Goal: Book appointment/travel/reservation

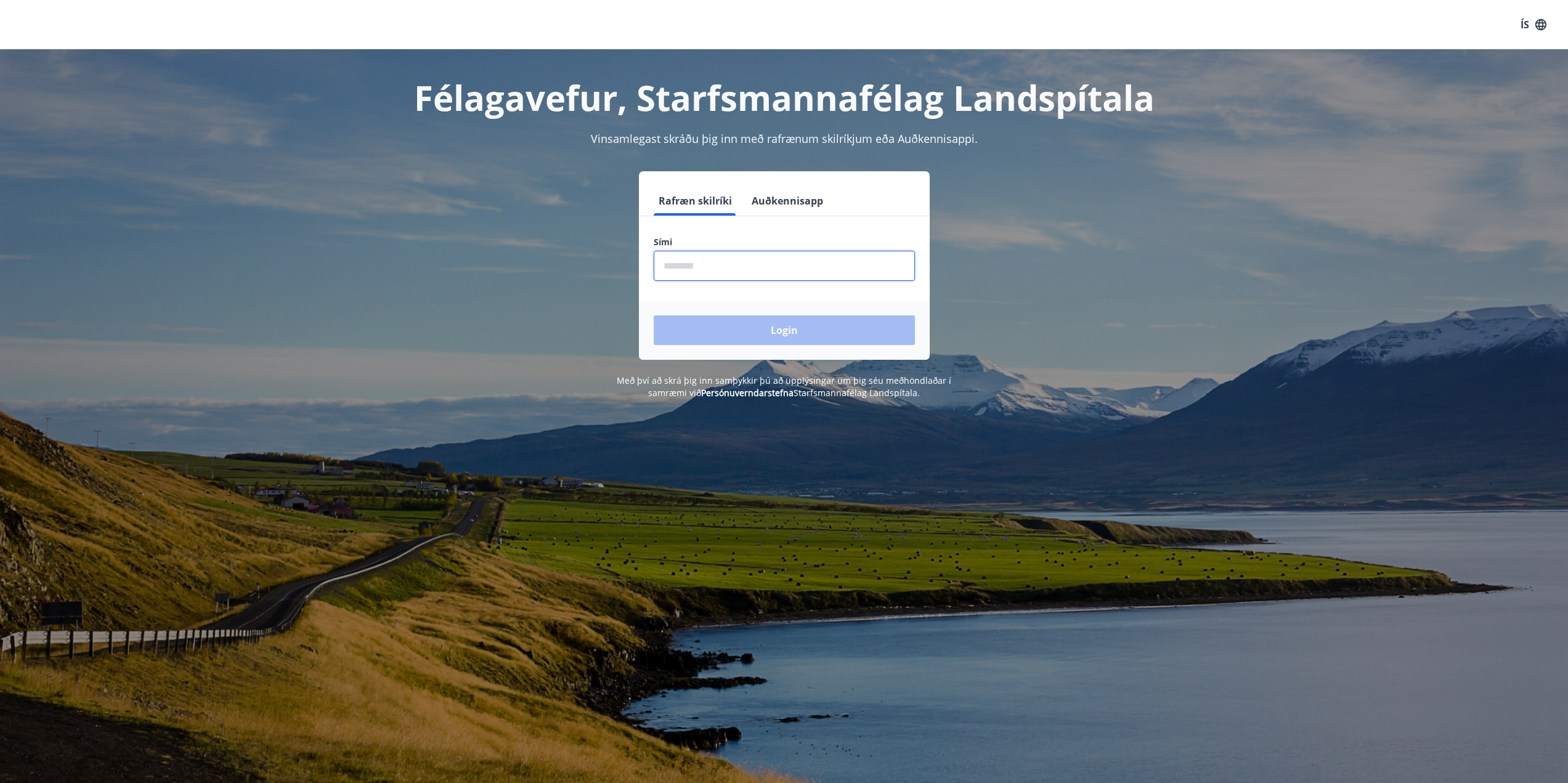
click at [750, 260] on input "phone" at bounding box center [784, 266] width 261 height 30
type input "********"
click at [750, 328] on button "Login" at bounding box center [784, 330] width 261 height 30
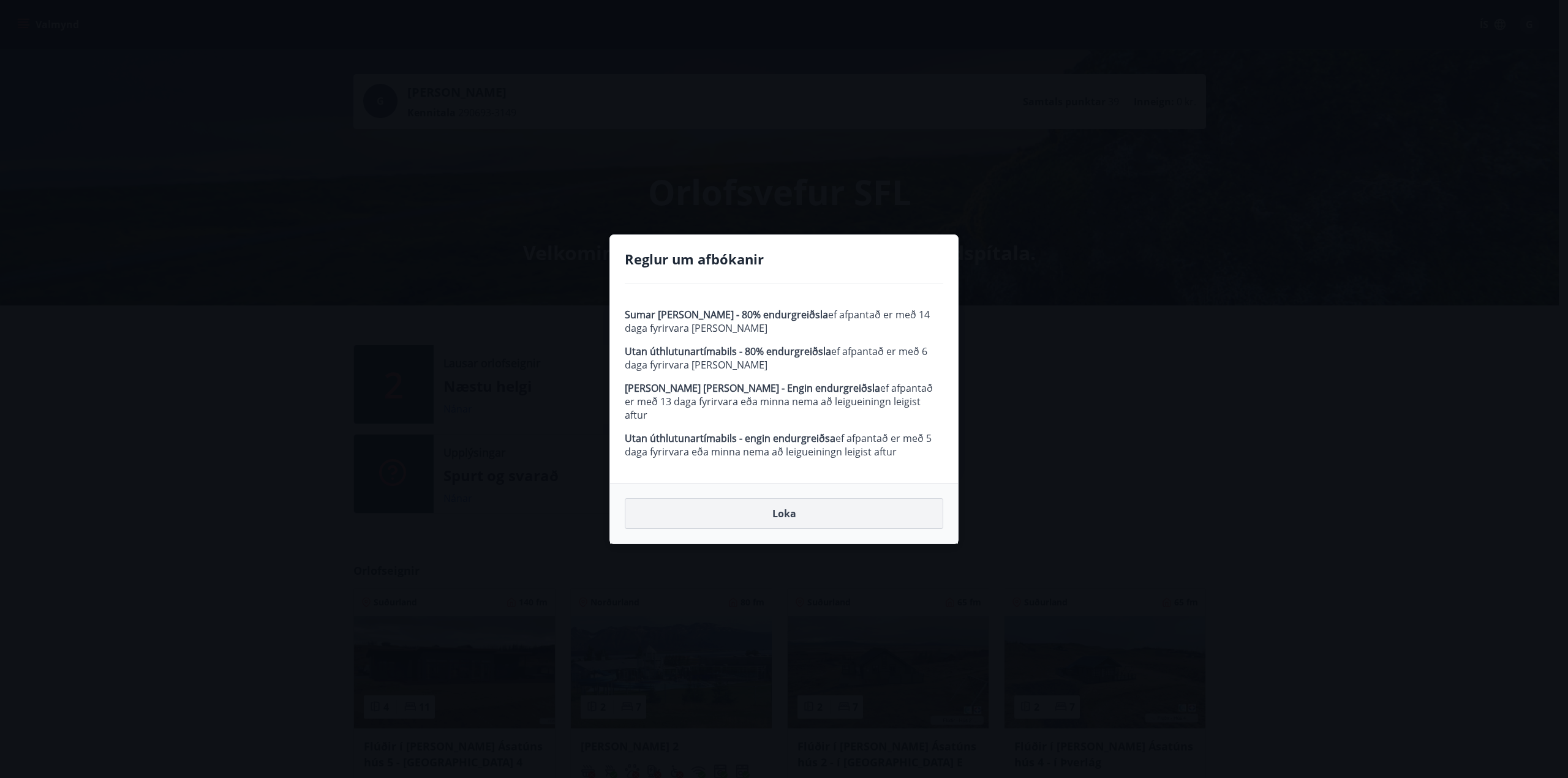
click at [754, 506] on button "Loka" at bounding box center [783, 514] width 318 height 31
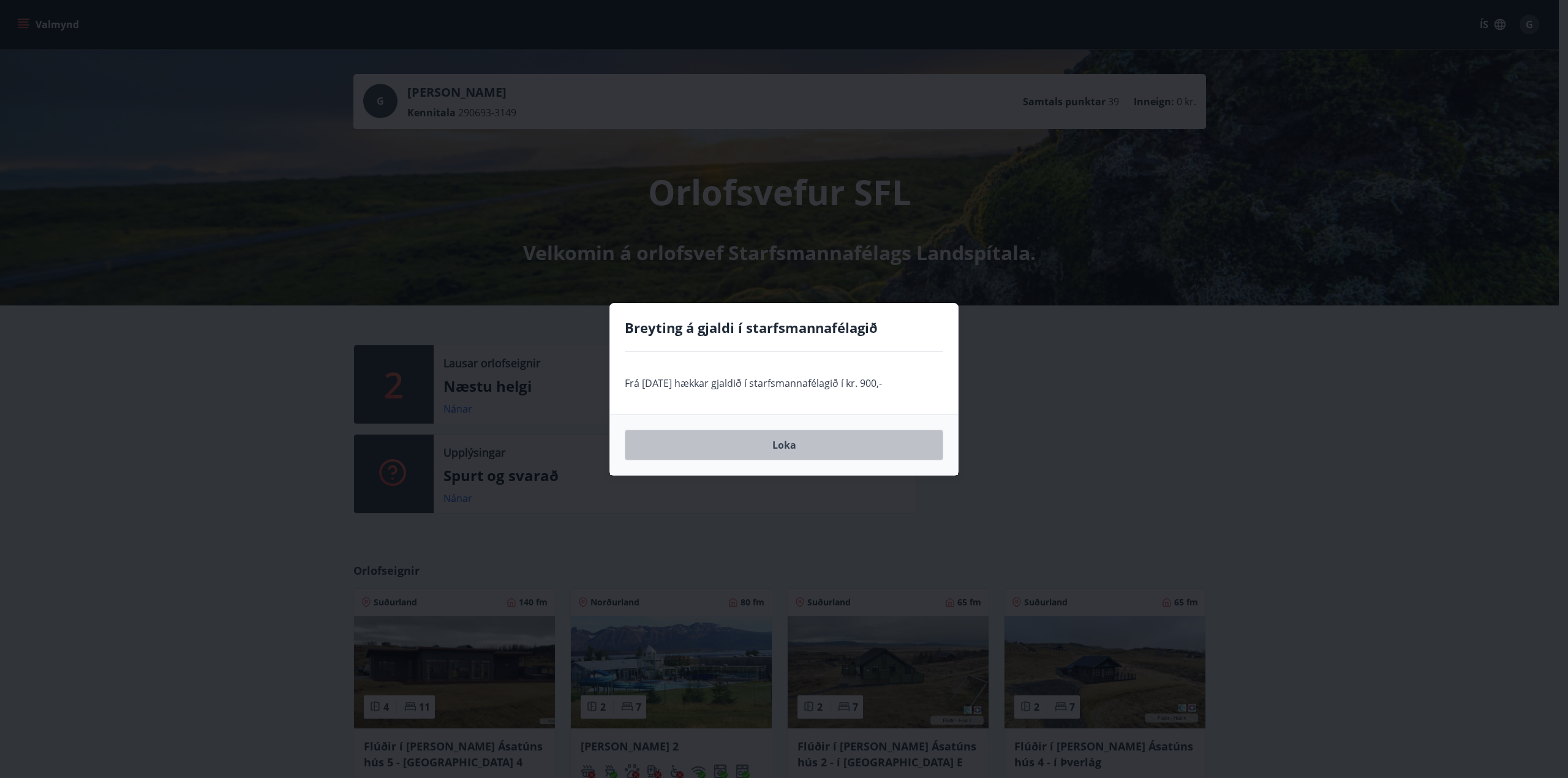
click at [808, 443] on button "Loka" at bounding box center [783, 445] width 318 height 31
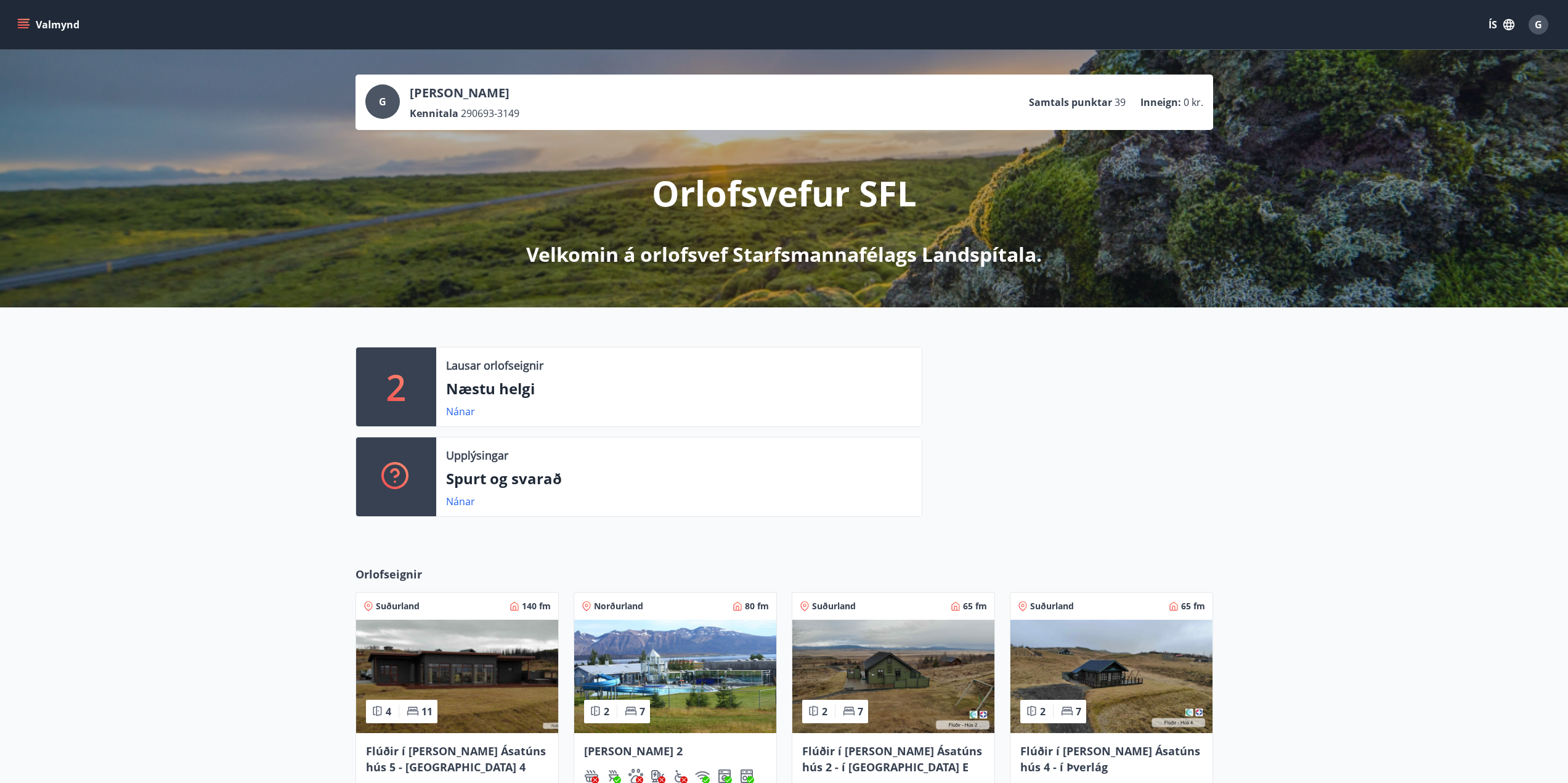
click at [31, 24] on button "Valmynd" at bounding box center [49, 25] width 69 height 22
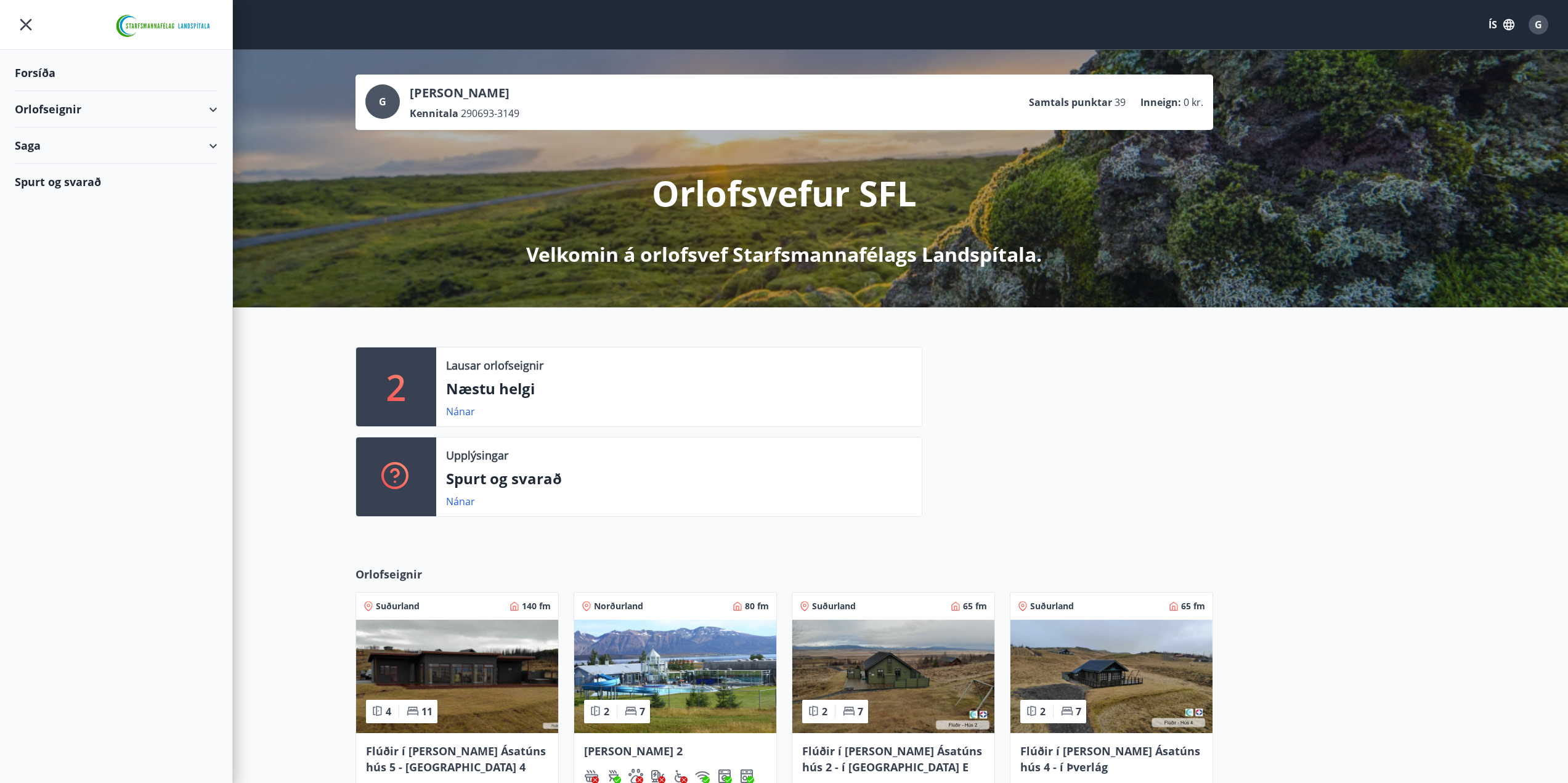
click at [60, 114] on div "Orlofseignir" at bounding box center [116, 109] width 202 height 36
click at [60, 144] on div "Framboð" at bounding box center [116, 140] width 183 height 26
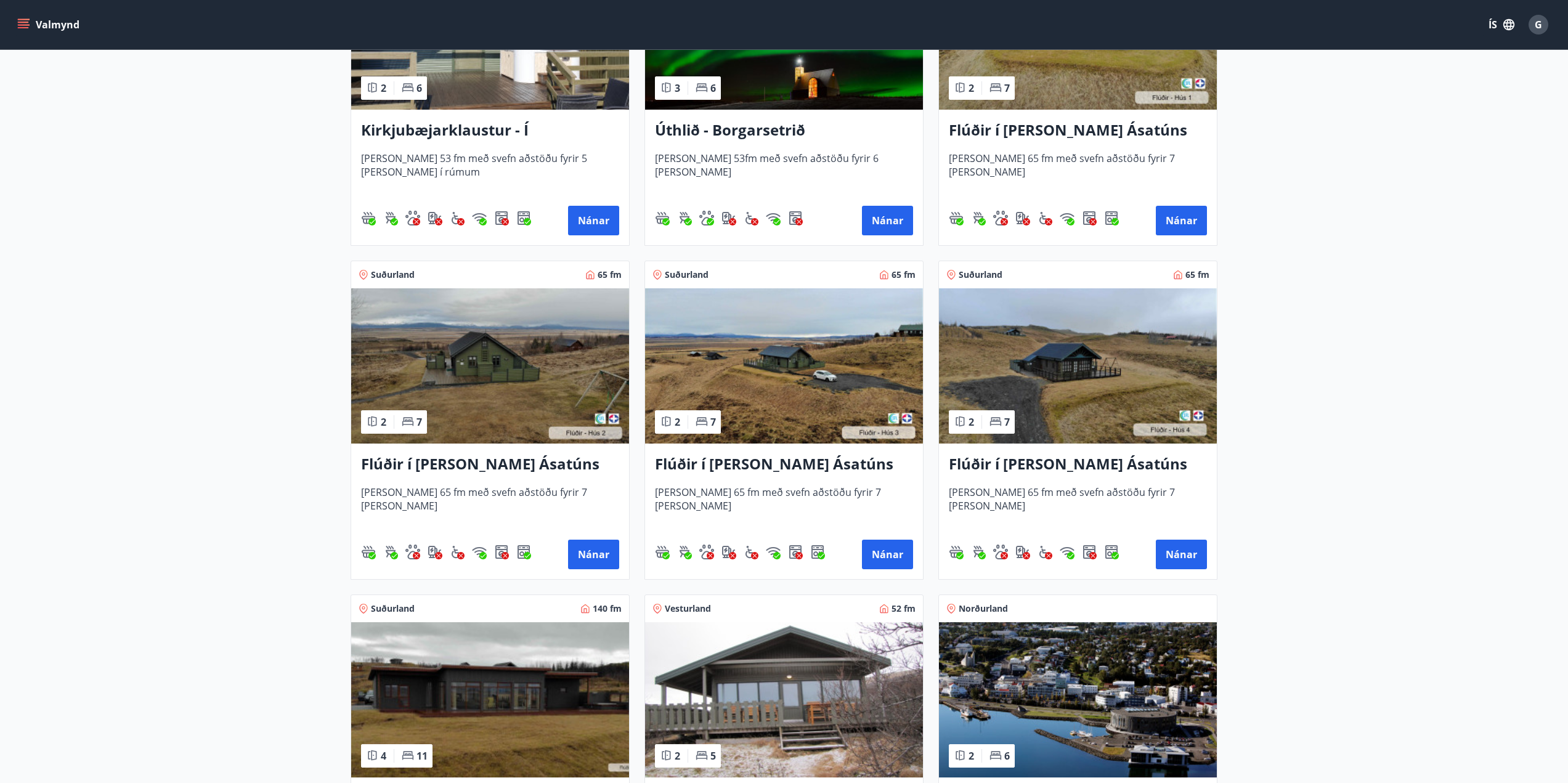
scroll to position [604, 0]
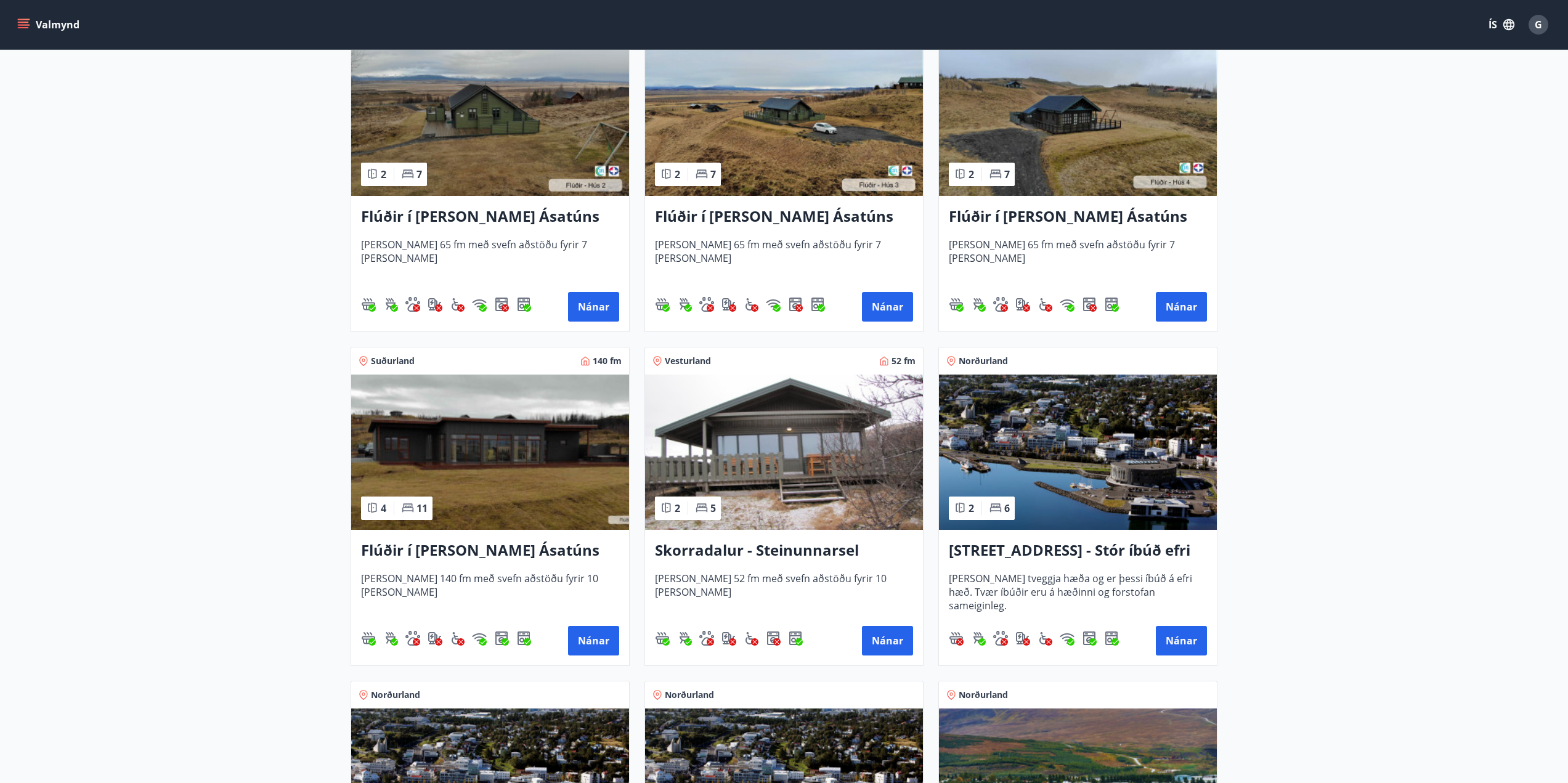
click at [516, 565] on div "Flúðir í [PERSON_NAME] Ásatúns hús 5 - Móadalur 4 [PERSON_NAME] 140 fm með svef…" at bounding box center [490, 597] width 278 height 135
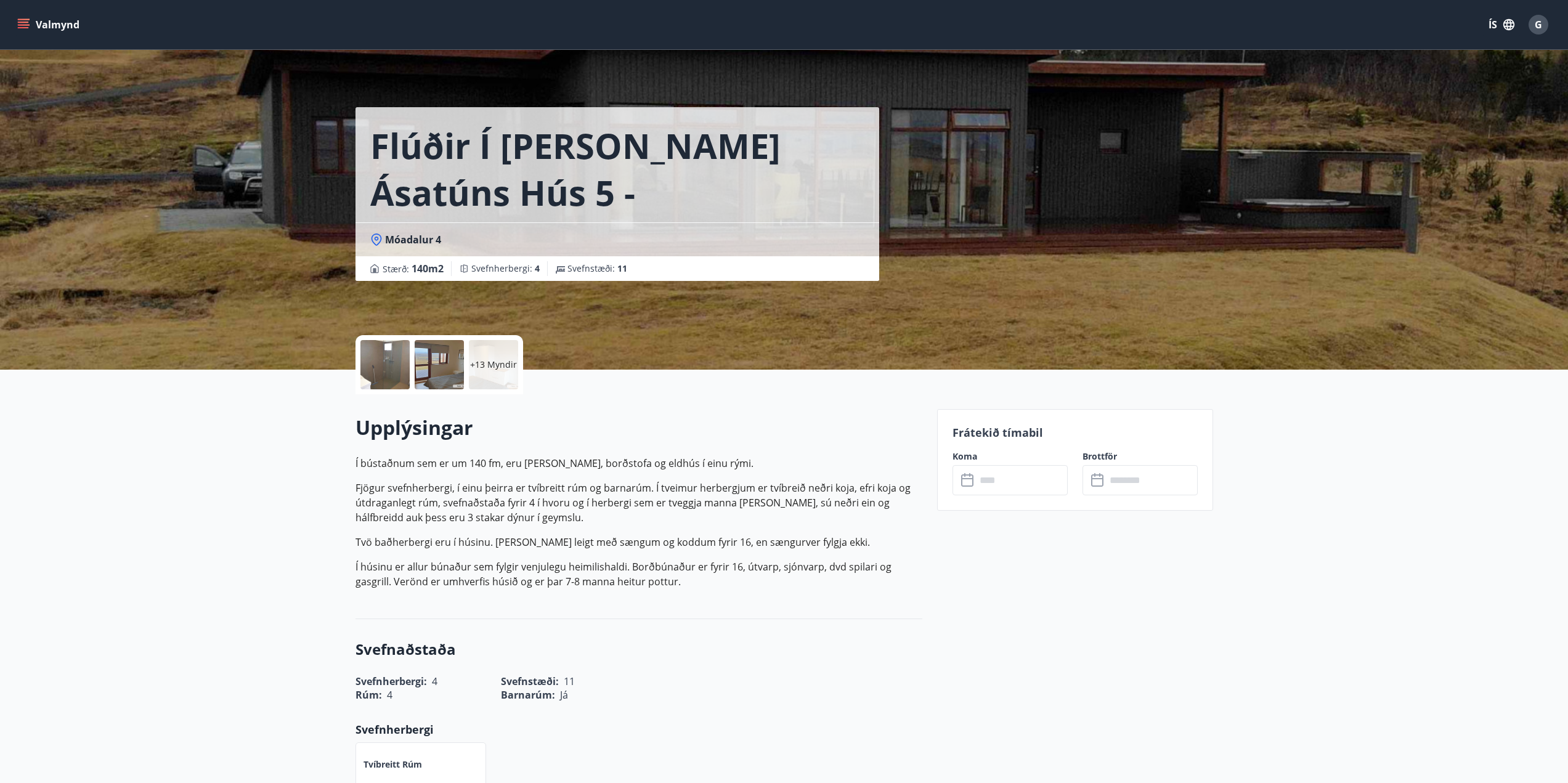
click at [976, 482] on input "text" at bounding box center [1021, 480] width 92 height 30
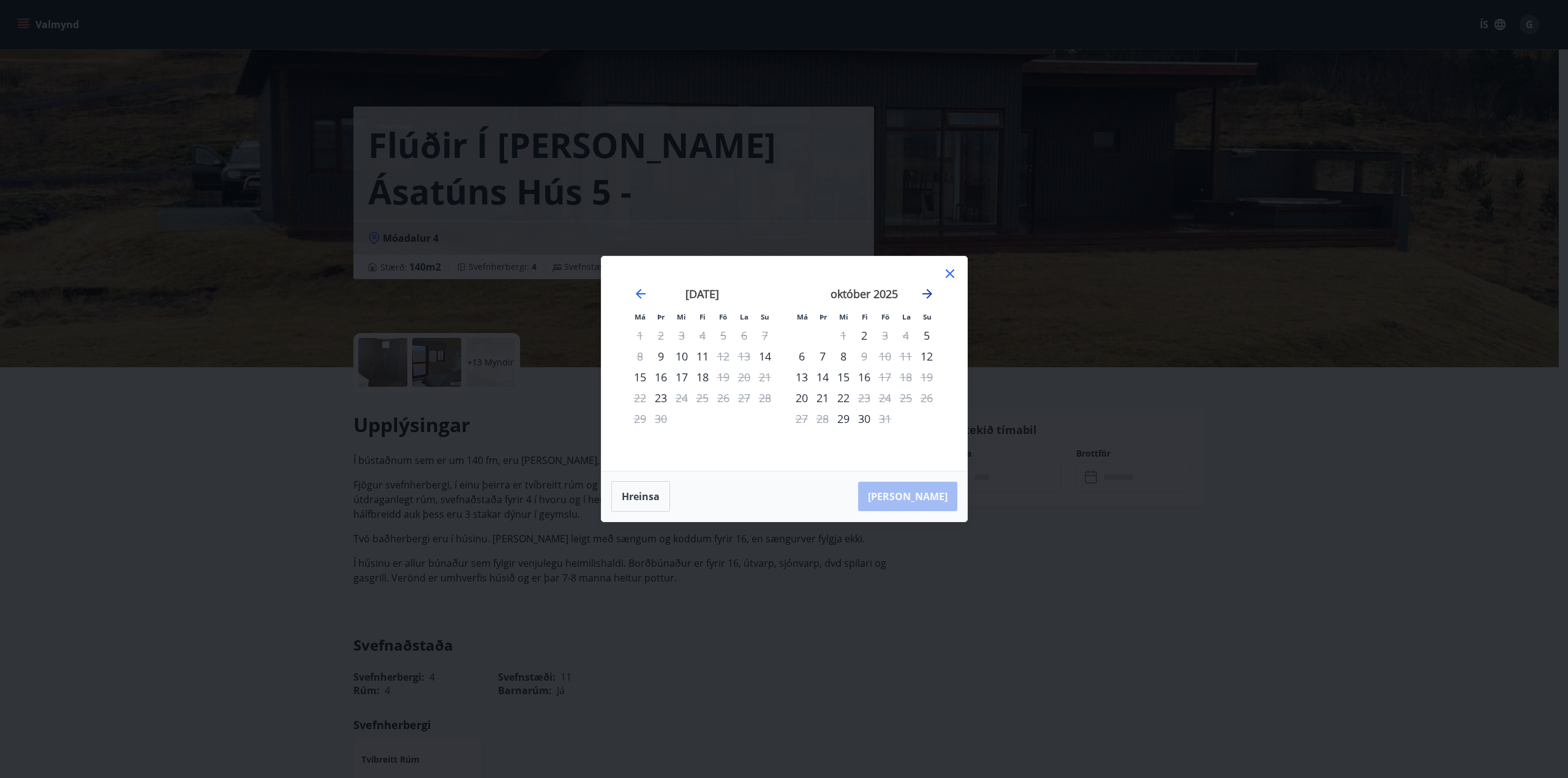
click at [929, 295] on icon "Move forward to switch to the next month." at bounding box center [927, 294] width 10 height 10
click at [933, 295] on icon "Move forward to switch to the next month." at bounding box center [927, 294] width 14 height 14
click at [954, 275] on icon at bounding box center [950, 274] width 14 height 14
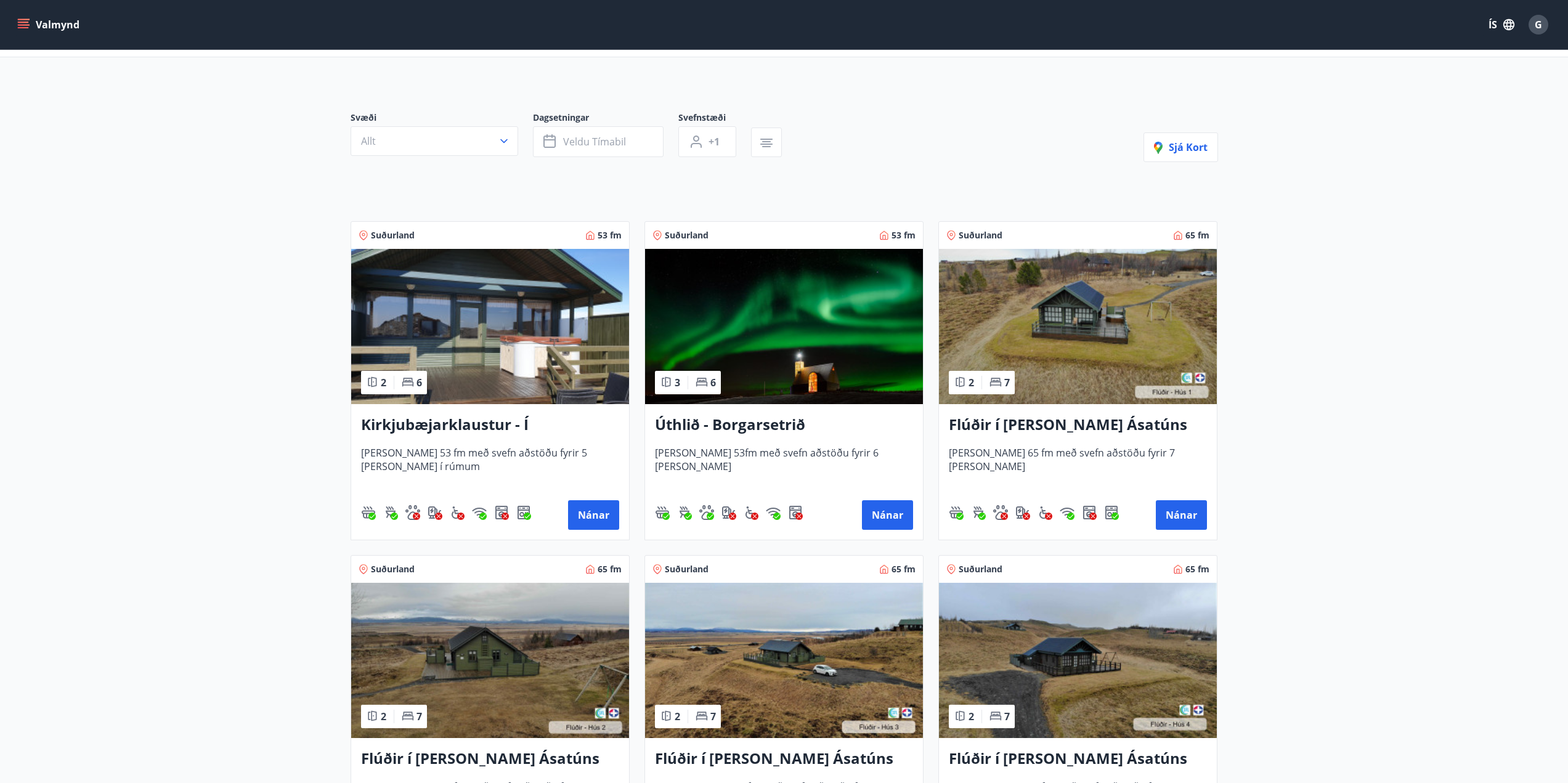
click at [1120, 432] on h3 "Flúðir í [PERSON_NAME] Ásatúns hús 1 - í [GEOGRAPHIC_DATA] C" at bounding box center [1077, 425] width 258 height 22
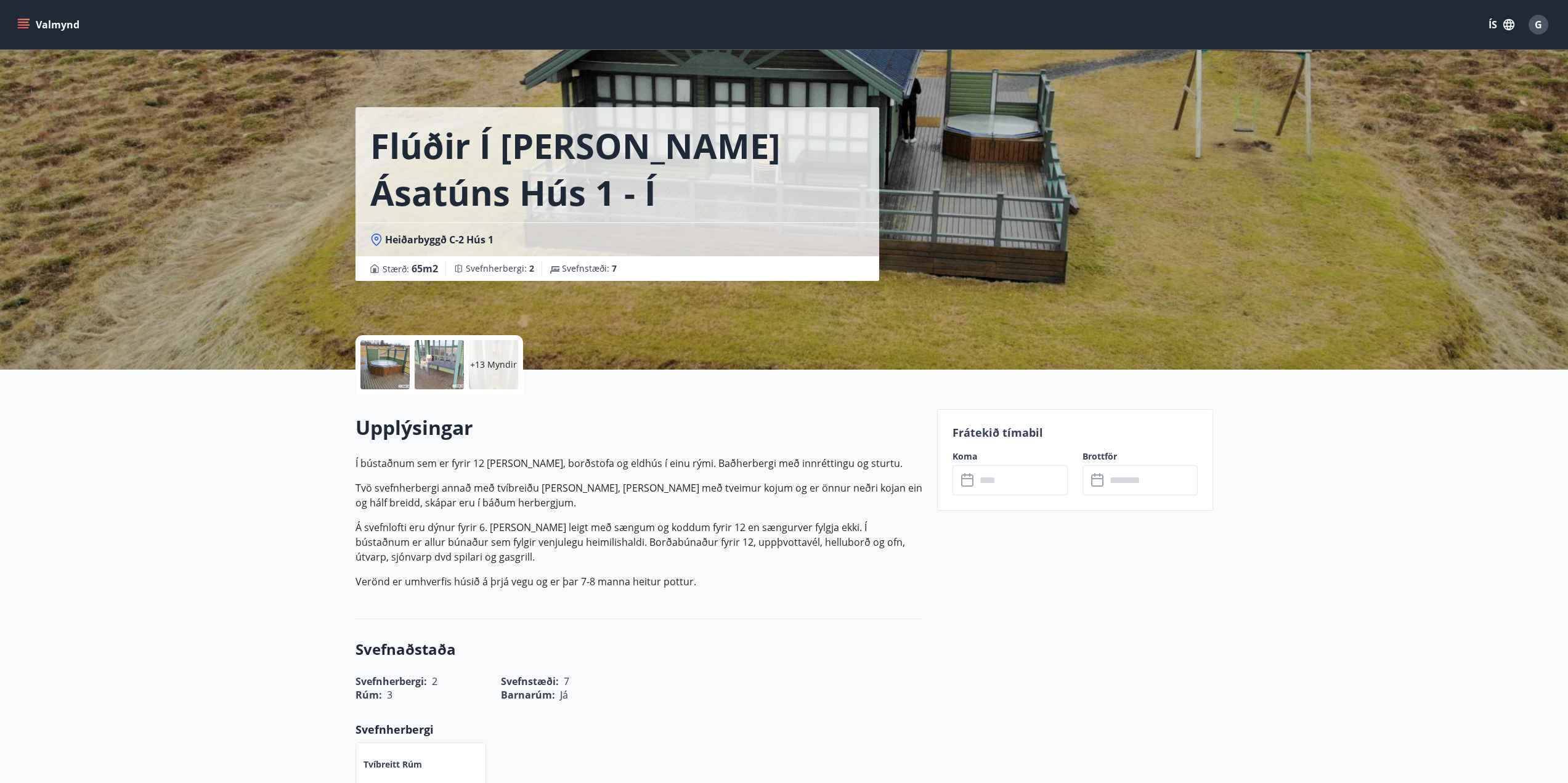
click at [1014, 490] on input "text" at bounding box center [1021, 480] width 92 height 30
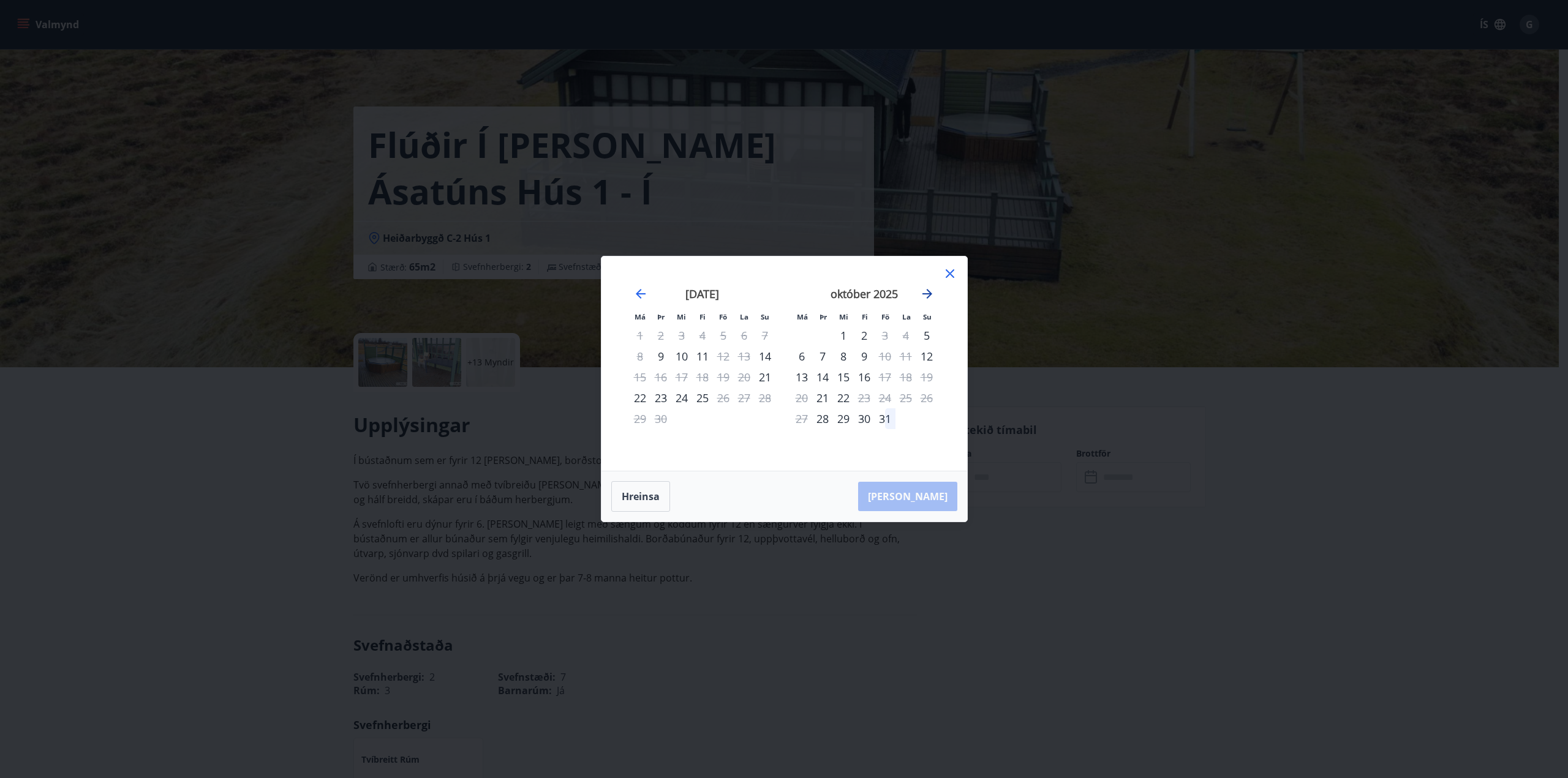
click at [928, 295] on icon "Move forward to switch to the next month." at bounding box center [927, 294] width 14 height 14
click at [952, 272] on icon at bounding box center [950, 274] width 9 height 9
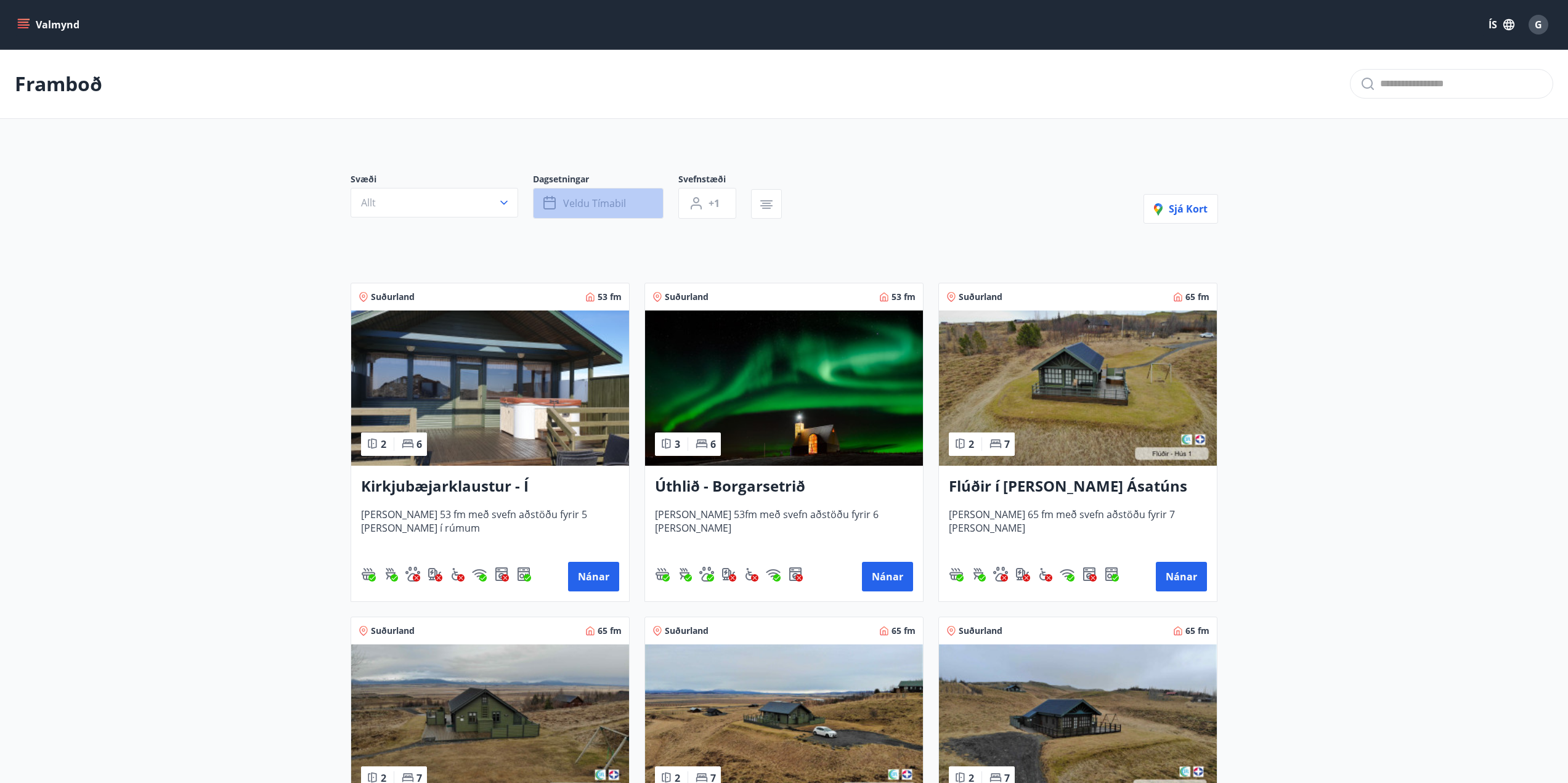
click at [586, 210] on button "Veldu tímabil" at bounding box center [598, 203] width 131 height 31
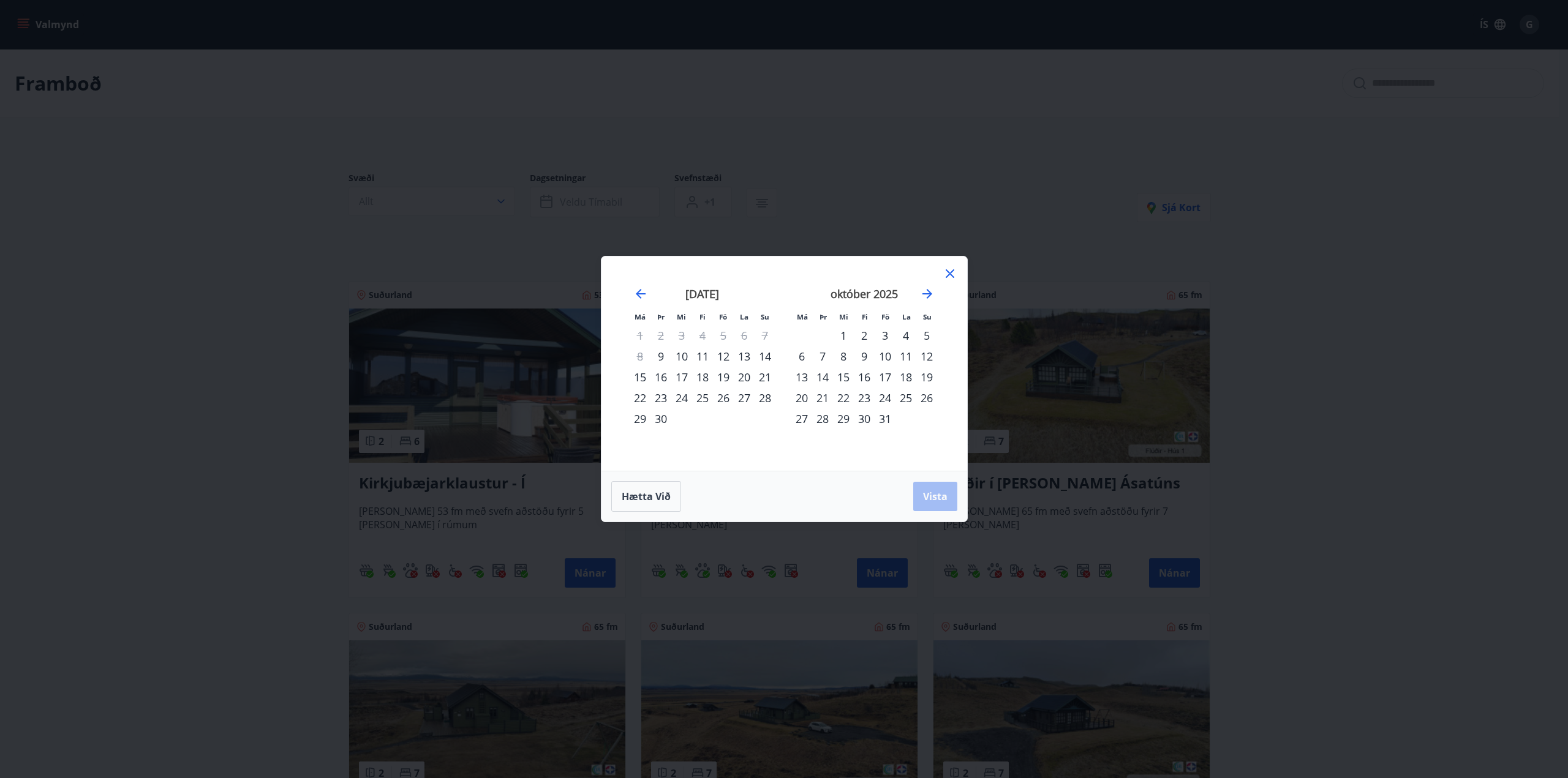
drag, startPoint x: 844, startPoint y: 335, endPoint x: 855, endPoint y: 387, distance: 53.2
click at [844, 336] on div "1" at bounding box center [843, 335] width 21 height 21
click at [726, 403] on div "26" at bounding box center [723, 397] width 21 height 21
click at [886, 419] on div "31" at bounding box center [885, 418] width 21 height 21
click at [926, 494] on span "Vista" at bounding box center [935, 496] width 24 height 14
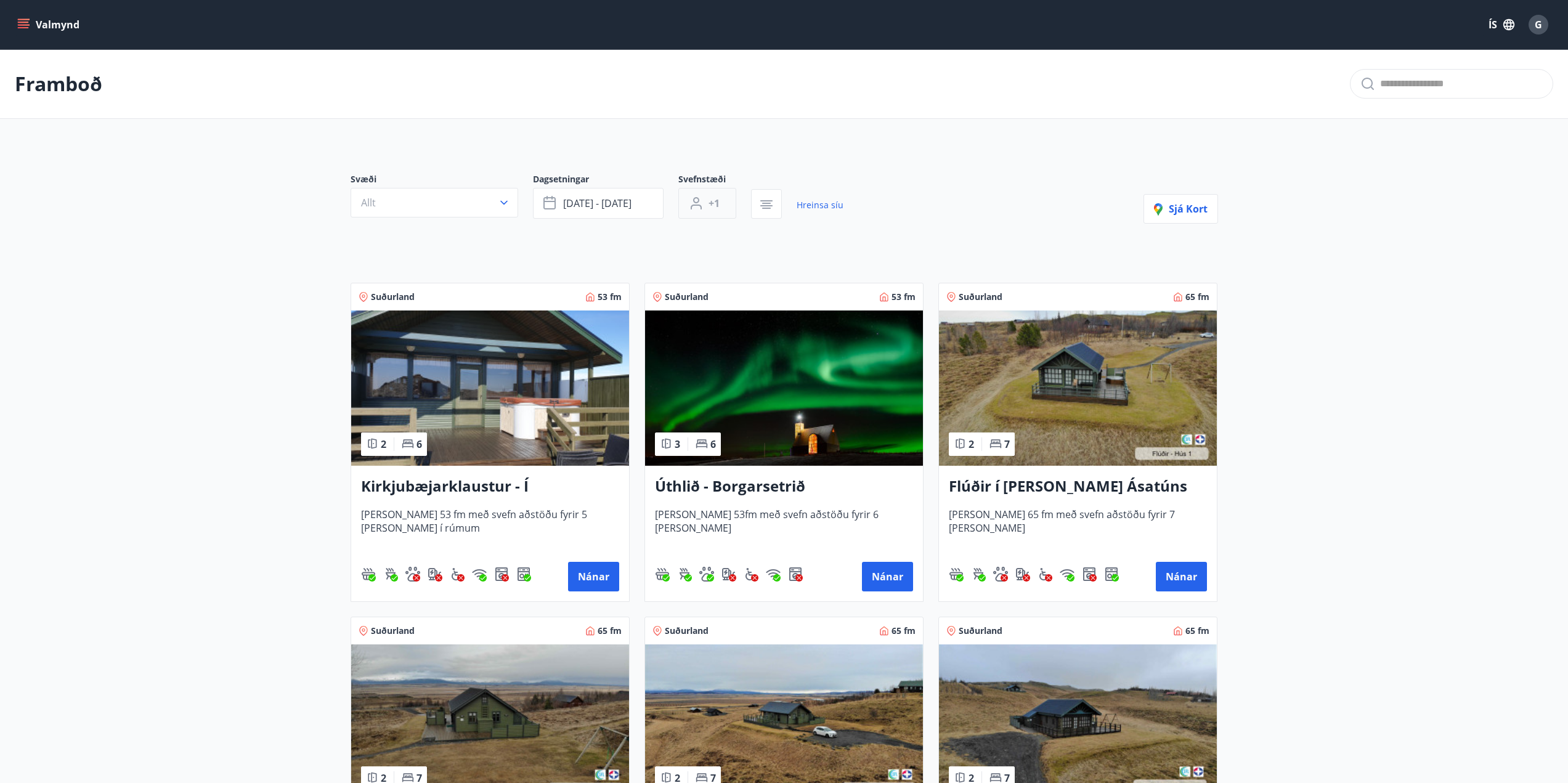
click at [719, 210] on span "+1" at bounding box center [714, 203] width 11 height 14
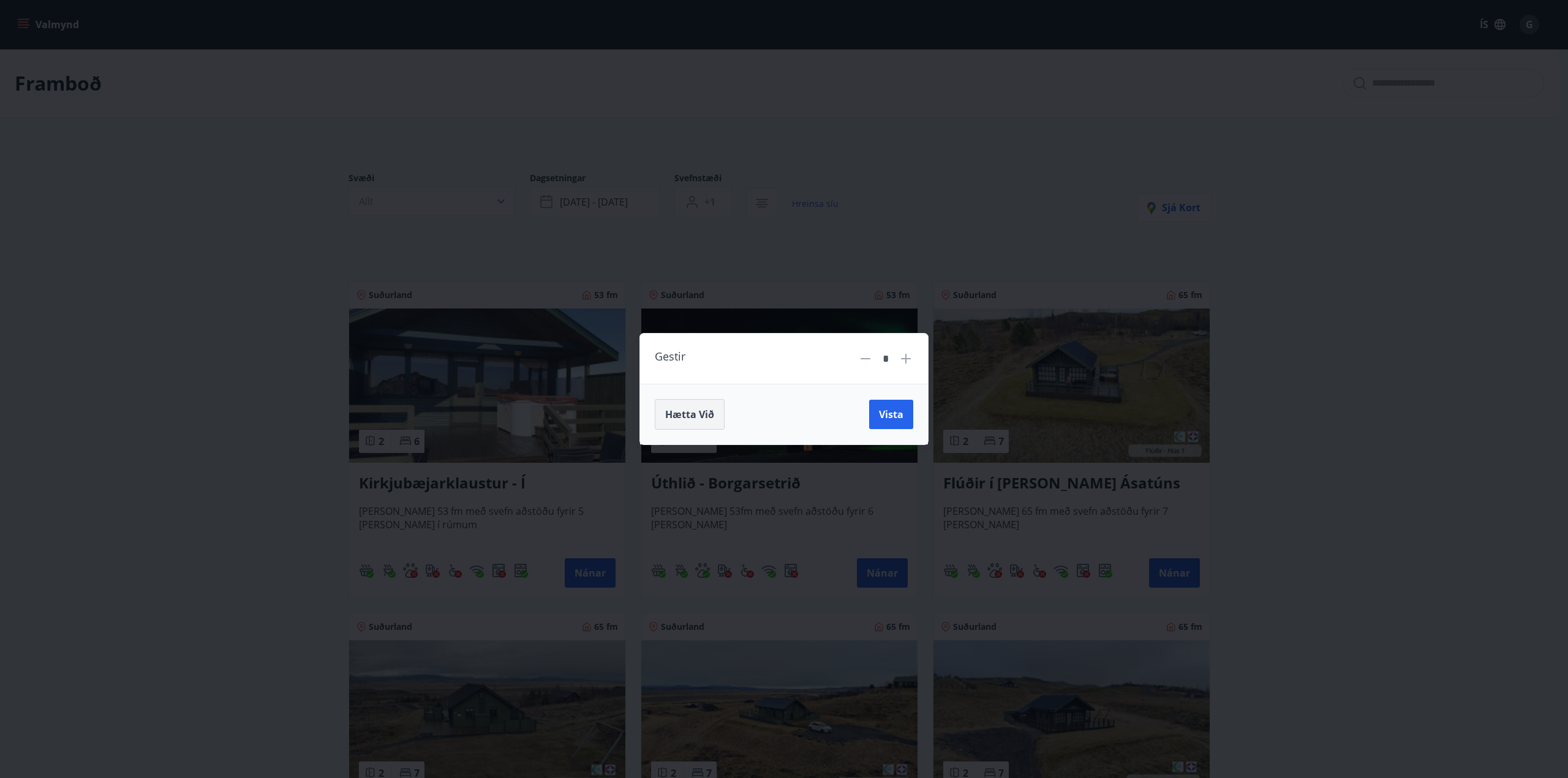
click at [689, 414] on span "Hætta við" at bounding box center [690, 415] width 49 height 14
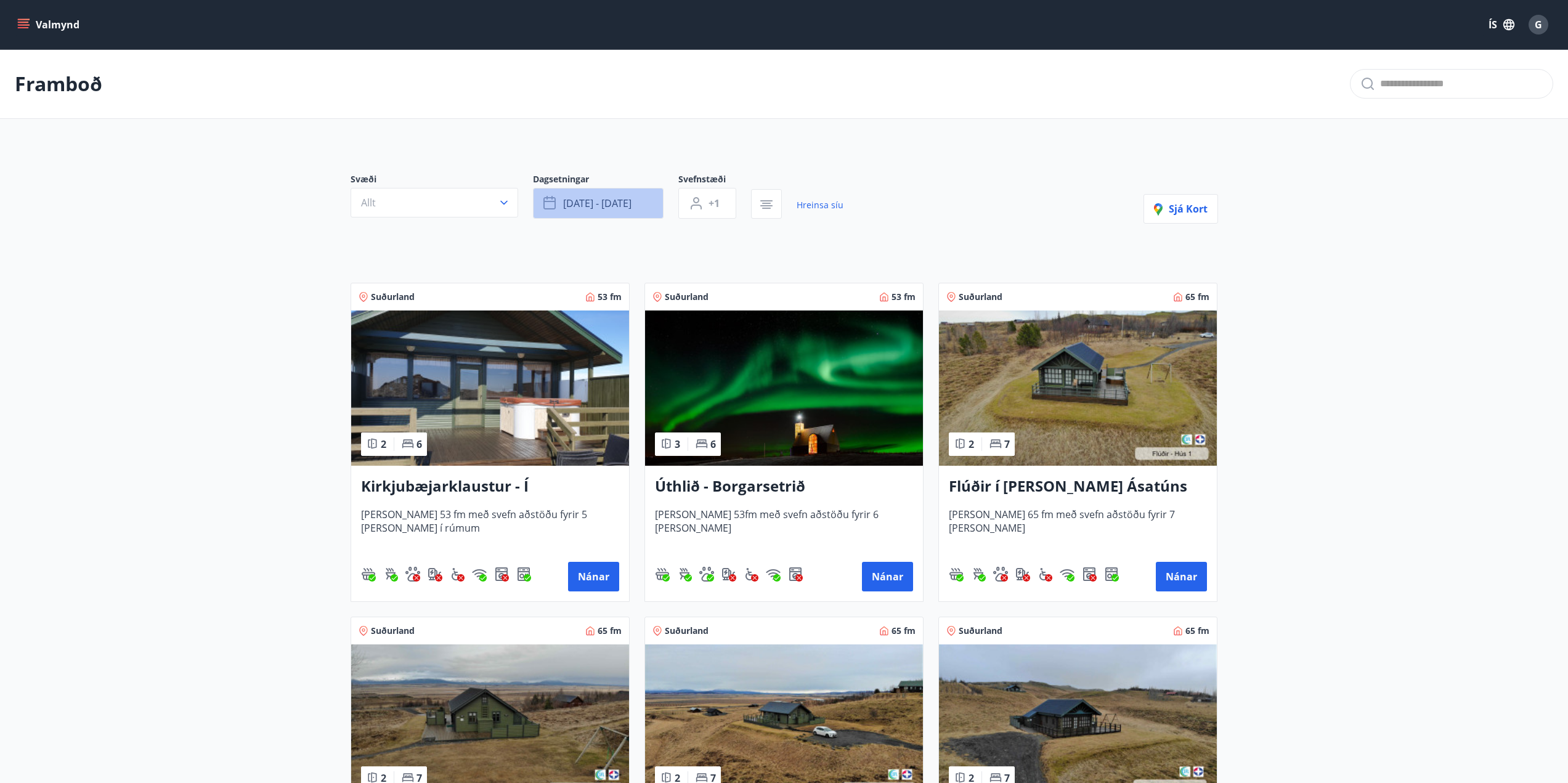
click at [643, 209] on button "[DATE] - [DATE]" at bounding box center [598, 203] width 131 height 31
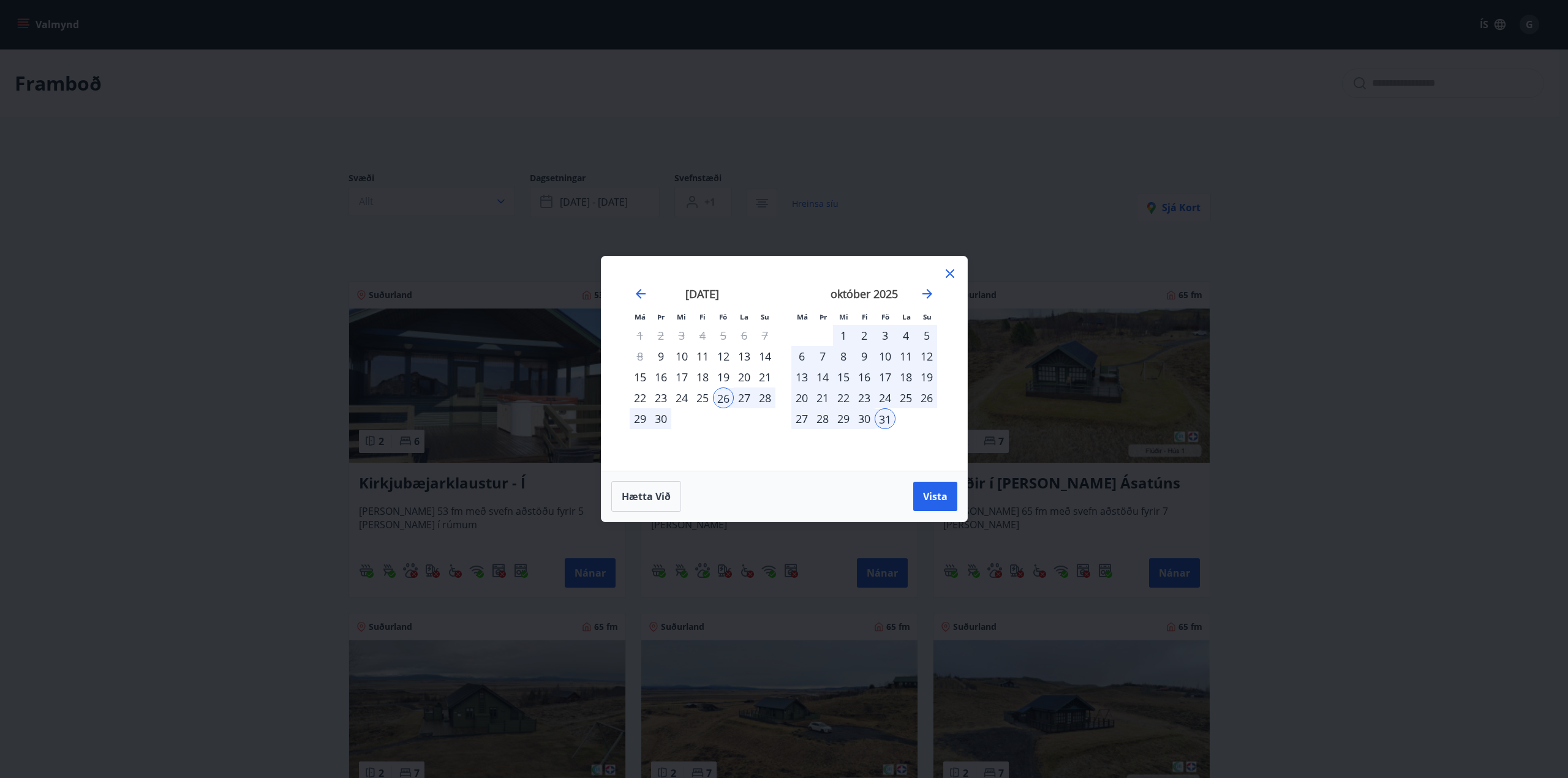
click at [729, 403] on div "26" at bounding box center [723, 397] width 21 height 21
click at [762, 403] on div "28" at bounding box center [765, 397] width 21 height 21
click at [928, 500] on span "Vista" at bounding box center [935, 496] width 24 height 14
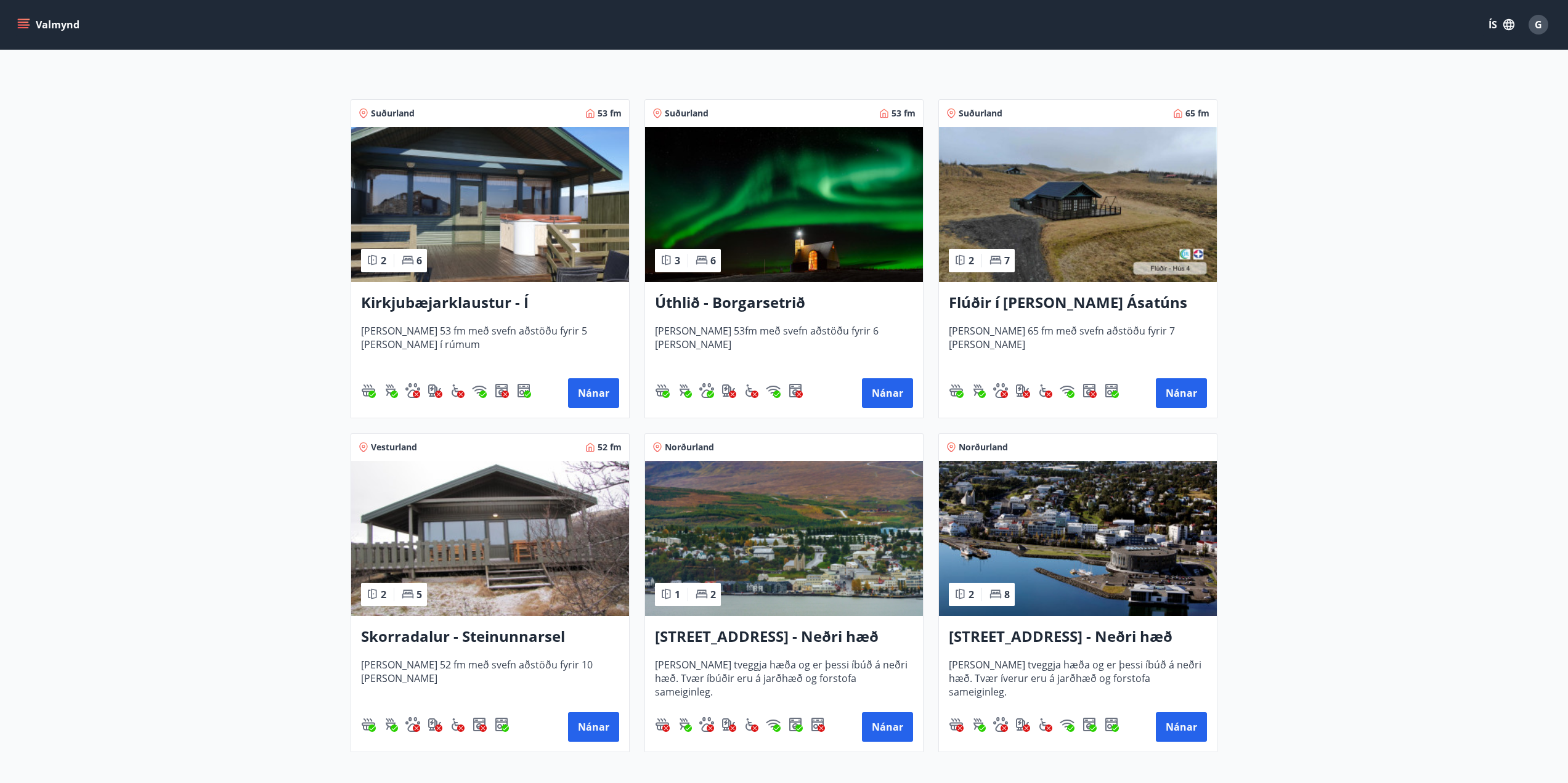
scroll to position [192, 0]
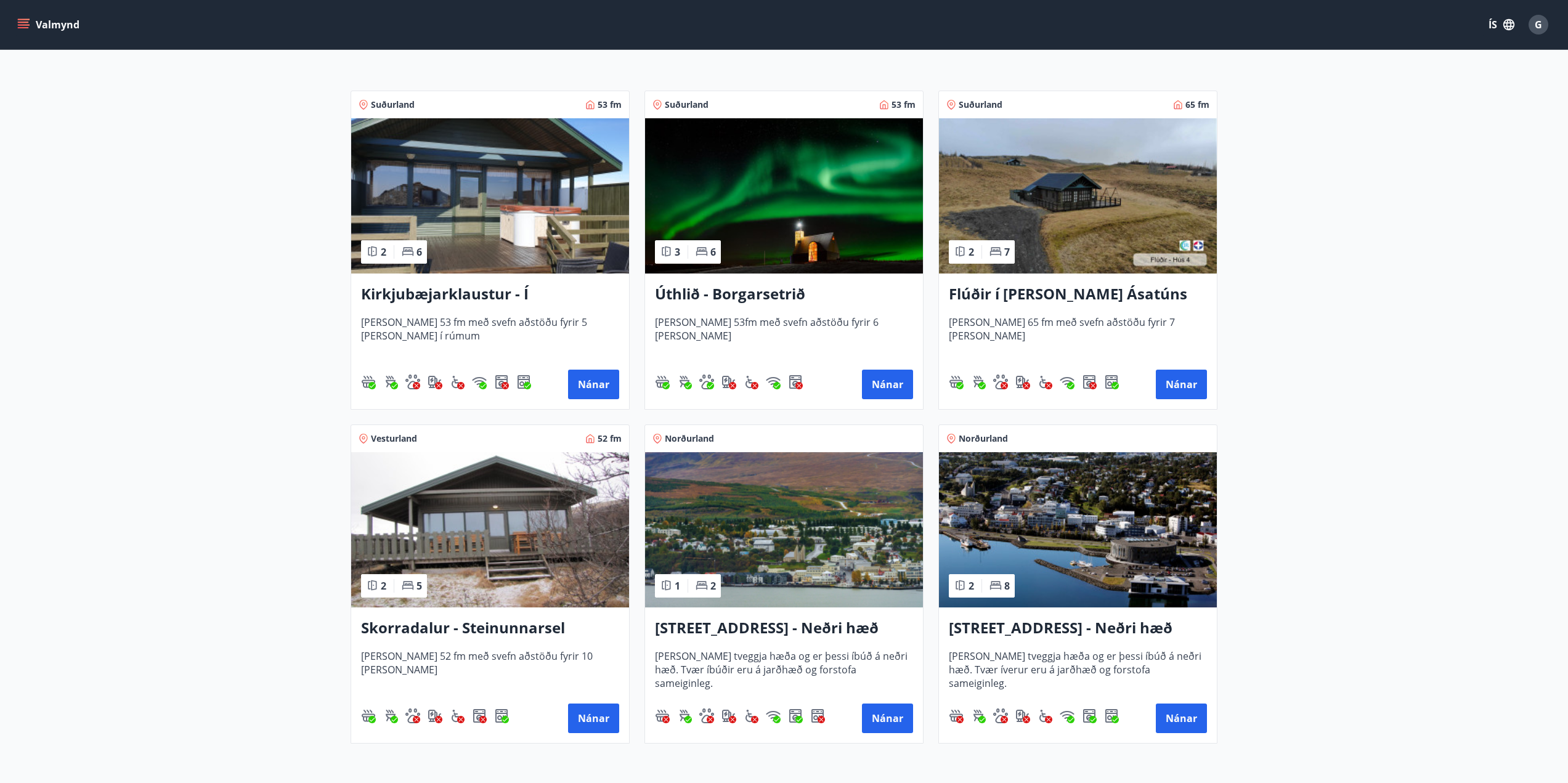
click at [1122, 292] on h3 "Flúðir í [PERSON_NAME] Ásatúns hús 4 - í Þverlág" at bounding box center [1077, 294] width 258 height 22
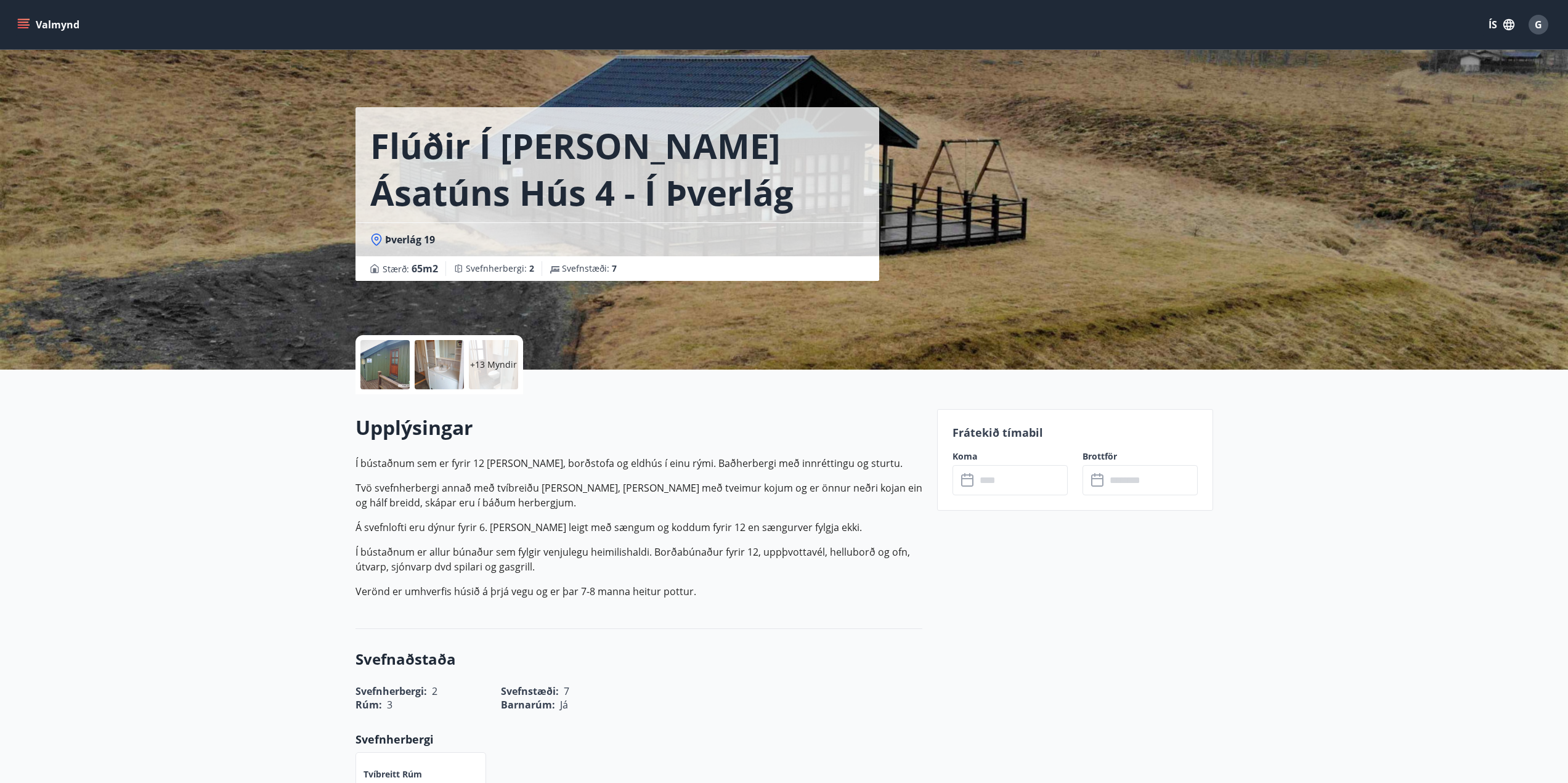
click at [393, 369] on div at bounding box center [385, 364] width 49 height 49
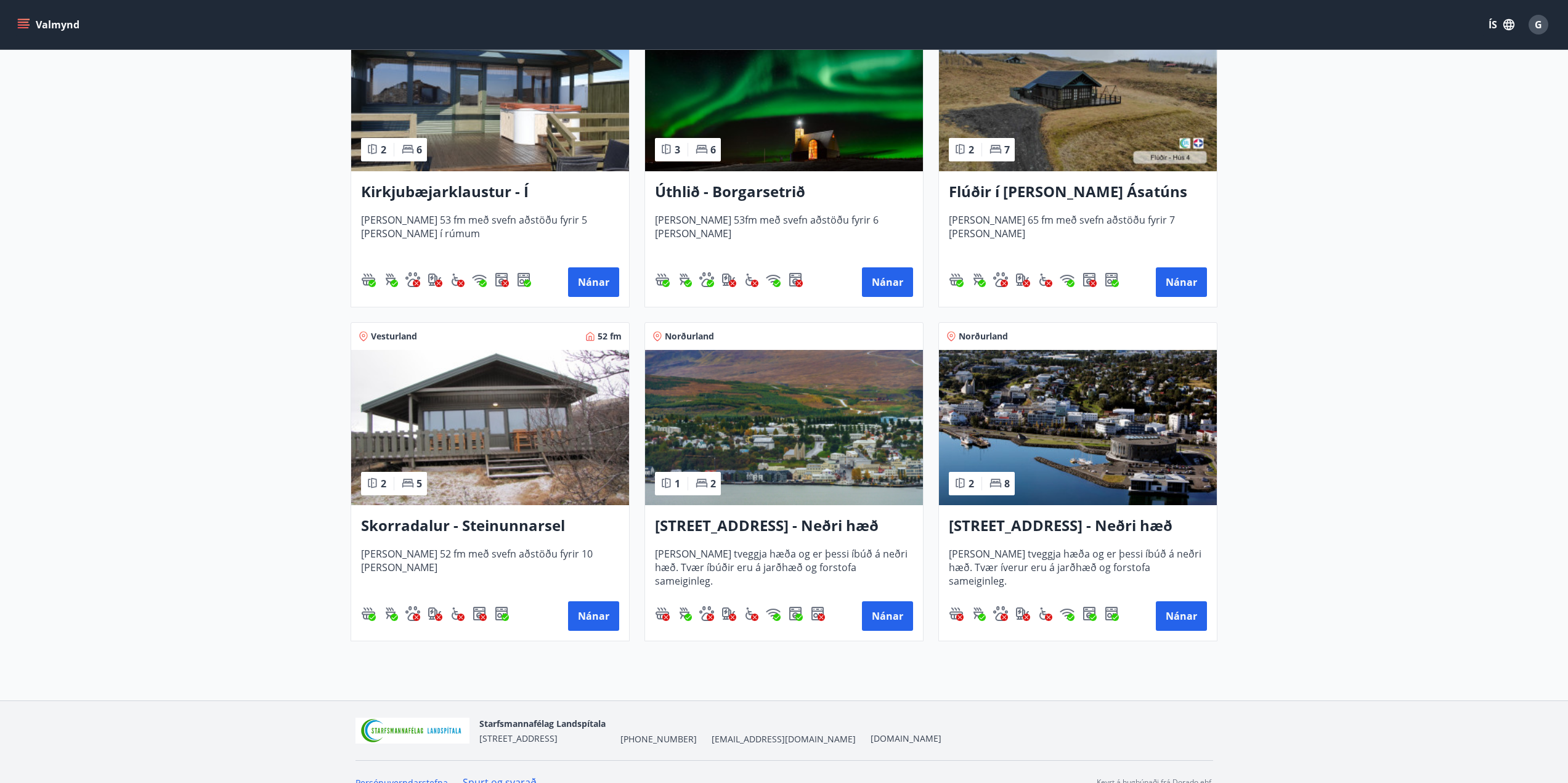
scroll to position [315, 0]
